Goal: Find specific page/section: Find specific page/section

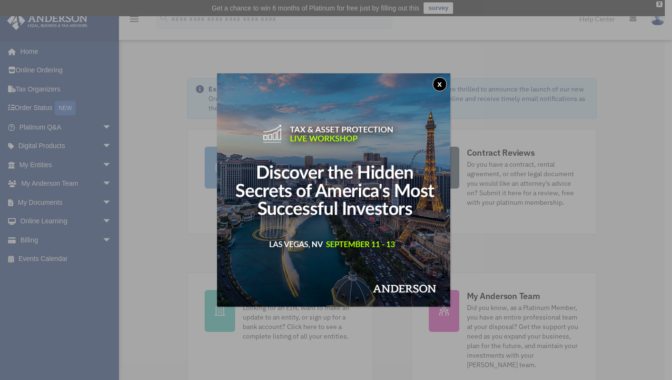
click at [92, 165] on div "x" at bounding box center [336, 190] width 672 height 380
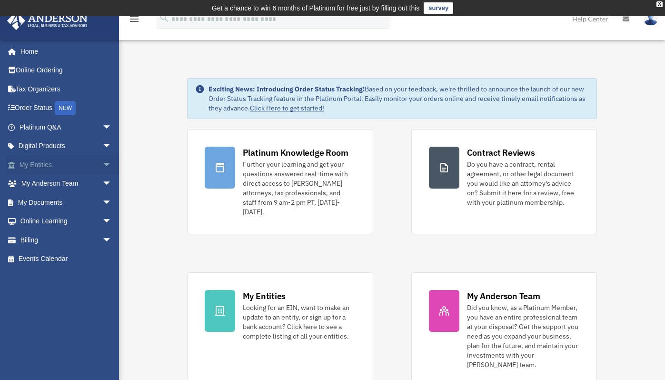
click at [102, 164] on span "arrow_drop_down" at bounding box center [111, 165] width 19 height 20
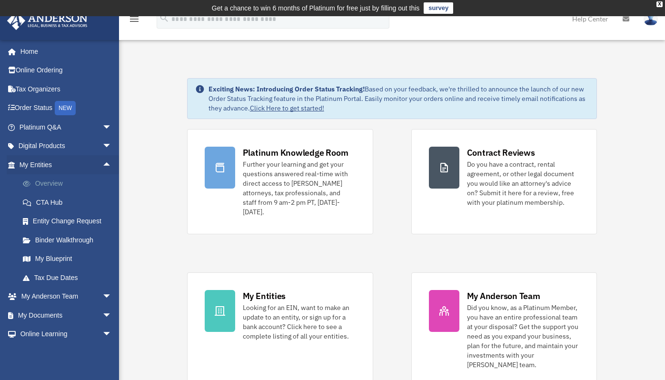
click at [63, 180] on link "Overview" at bounding box center [69, 183] width 113 height 19
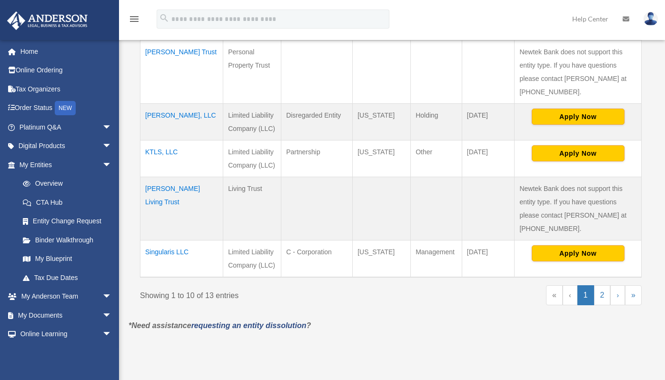
scroll to position [490, 0]
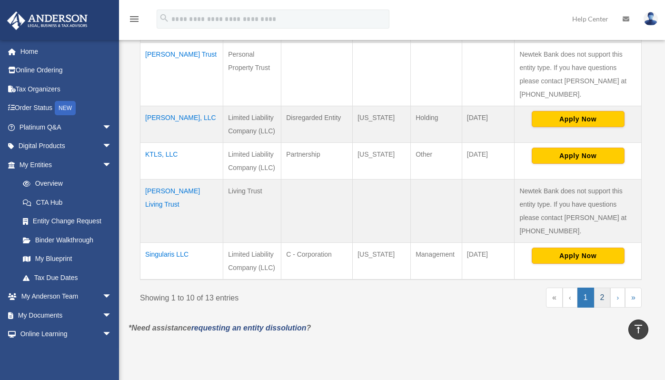
click at [601, 299] on link "2" at bounding box center [602, 298] width 17 height 20
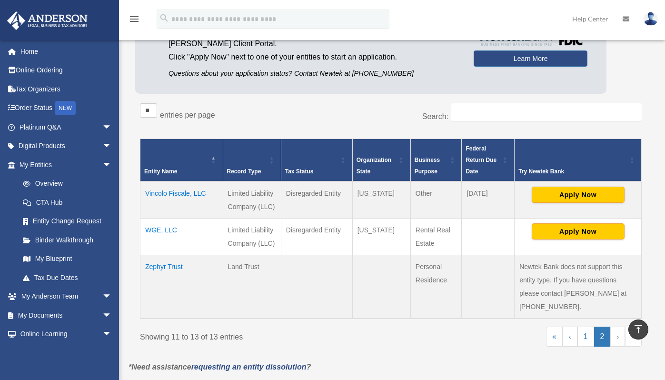
scroll to position [112, 0]
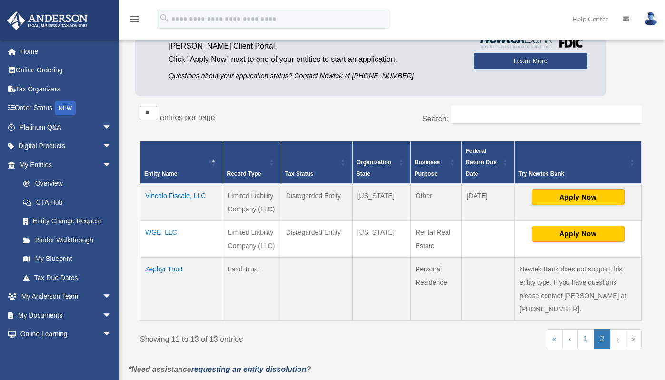
click at [200, 197] on td "Vincolo Fiscale, LLC" at bounding box center [181, 202] width 83 height 37
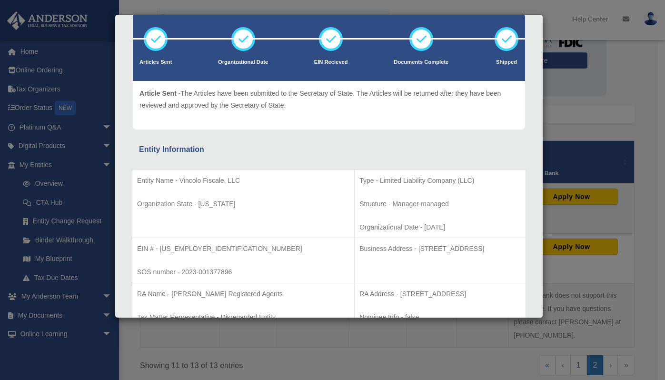
scroll to position [0, 0]
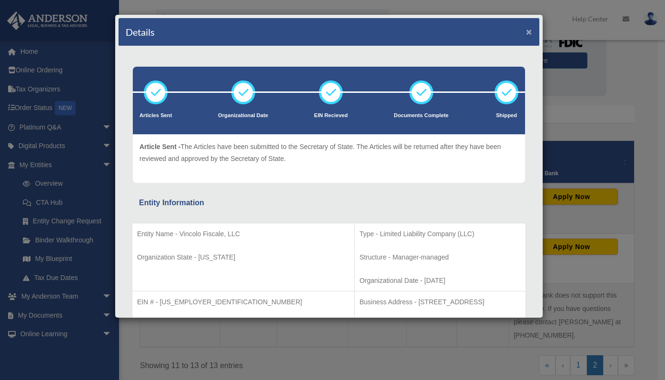
click at [526, 33] on button "×" at bounding box center [529, 32] width 6 height 10
